Goal: Transaction & Acquisition: Purchase product/service

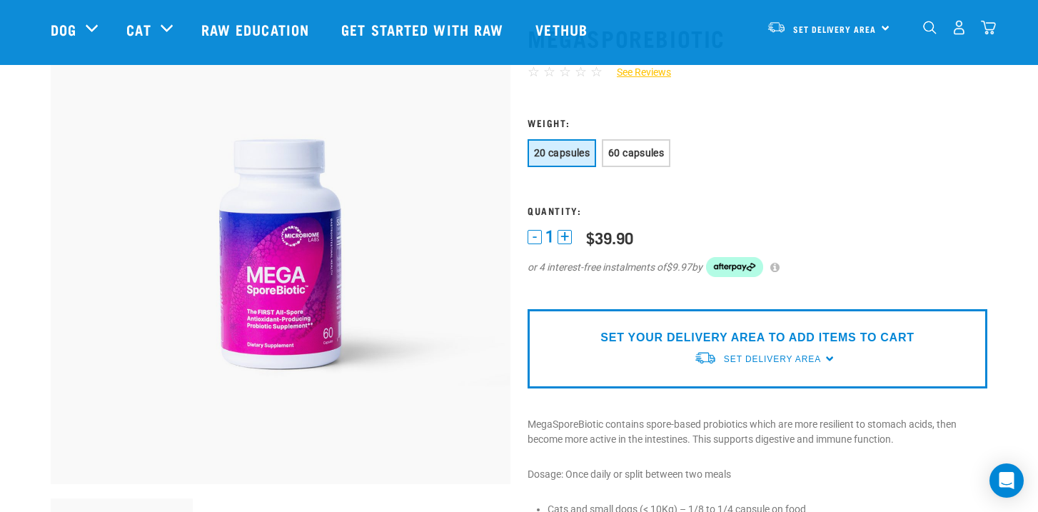
scroll to position [81, 0]
click at [567, 234] on button "+" at bounding box center [564, 236] width 14 height 14
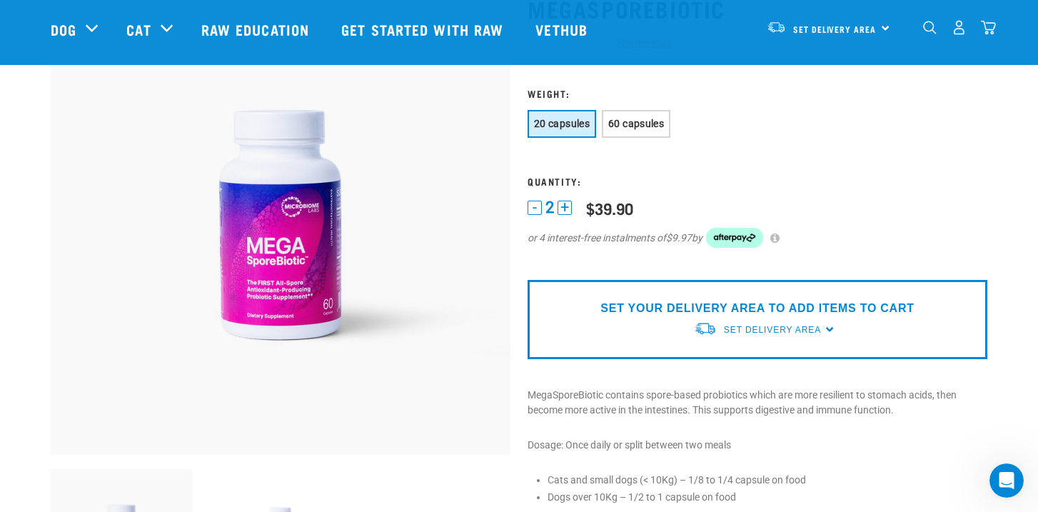
scroll to position [113, 0]
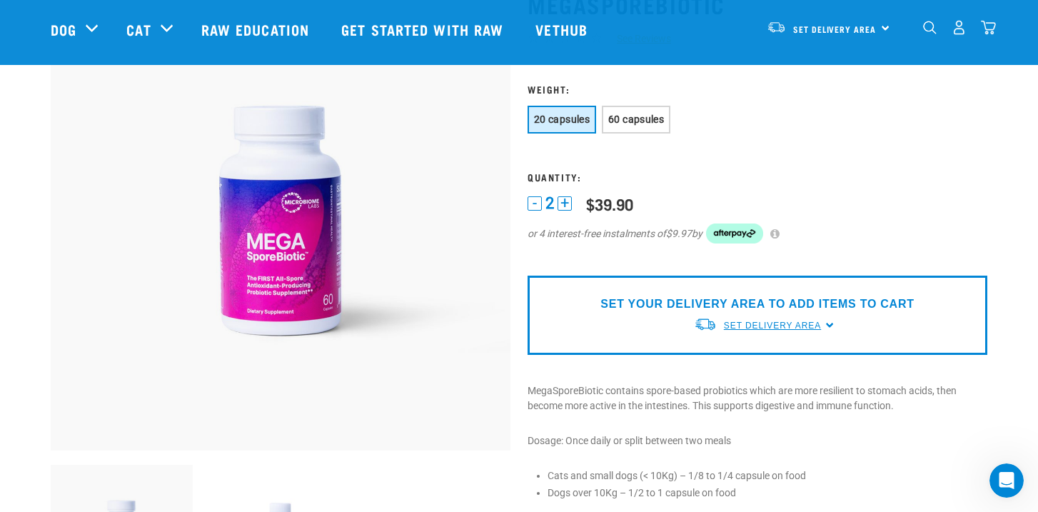
click at [773, 323] on span "Set Delivery Area" at bounding box center [772, 325] width 97 height 10
click at [746, 361] on link "[GEOGRAPHIC_DATA]" at bounding box center [765, 359] width 142 height 24
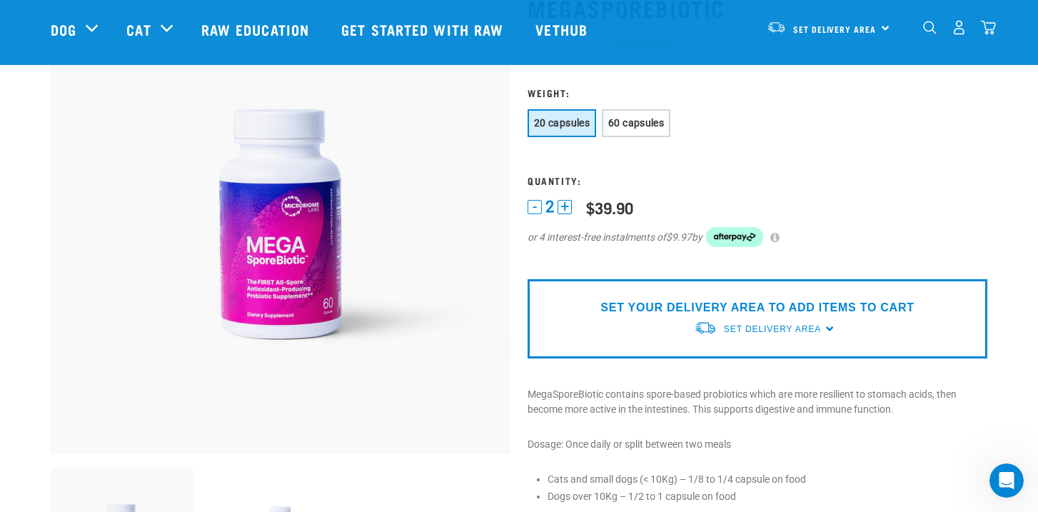
scroll to position [143, 0]
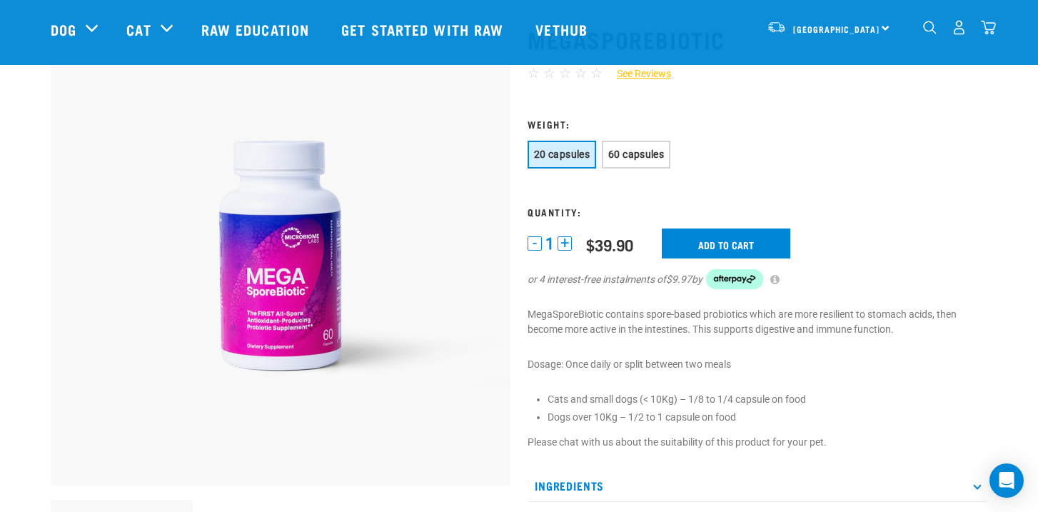
scroll to position [91, 0]
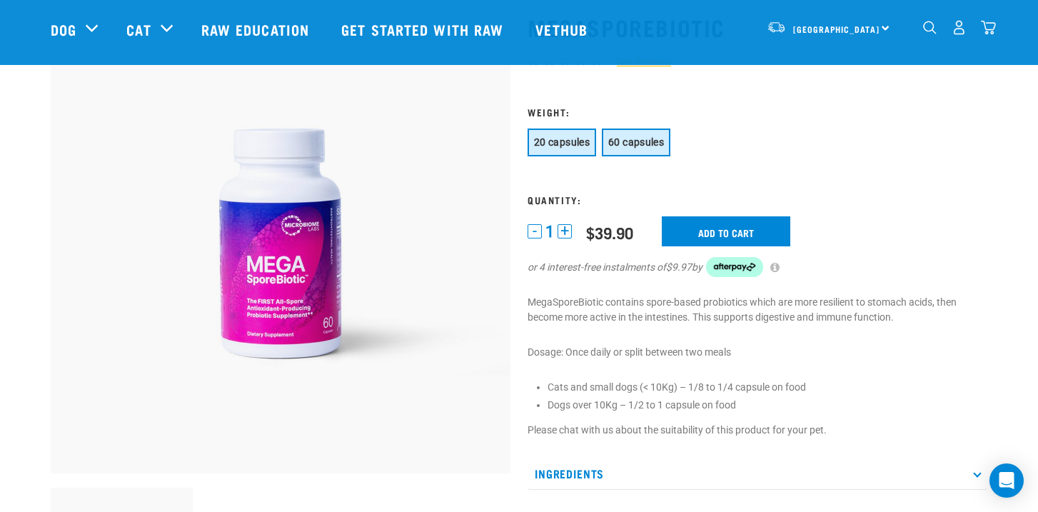
click at [644, 143] on span "60 capsules" at bounding box center [636, 141] width 56 height 11
